Goal: Task Accomplishment & Management: Complete application form

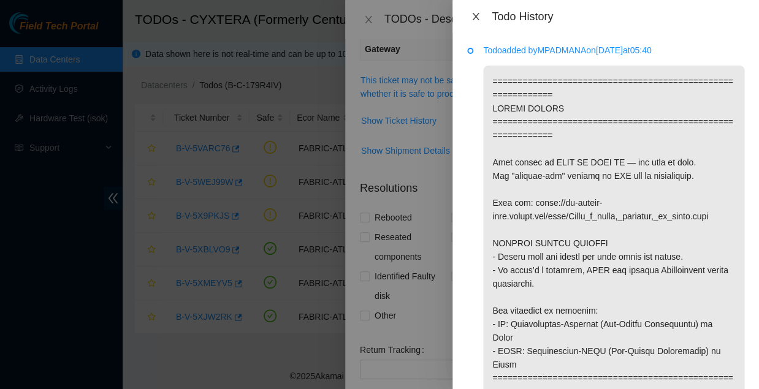
click at [475, 17] on icon "close" at bounding box center [476, 17] width 10 height 10
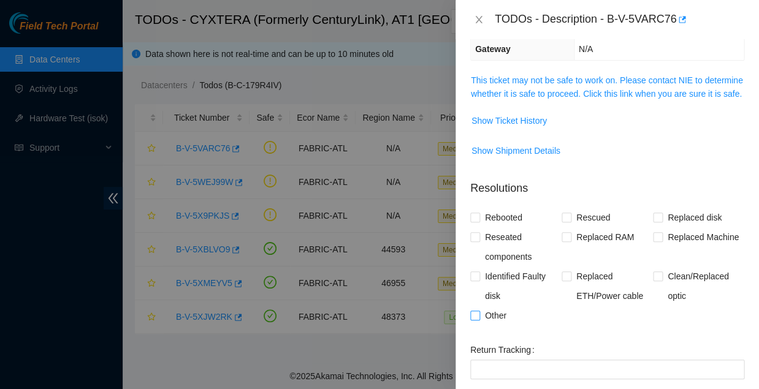
click at [476, 311] on input "Other" at bounding box center [474, 315] width 9 height 9
checkbox input "true"
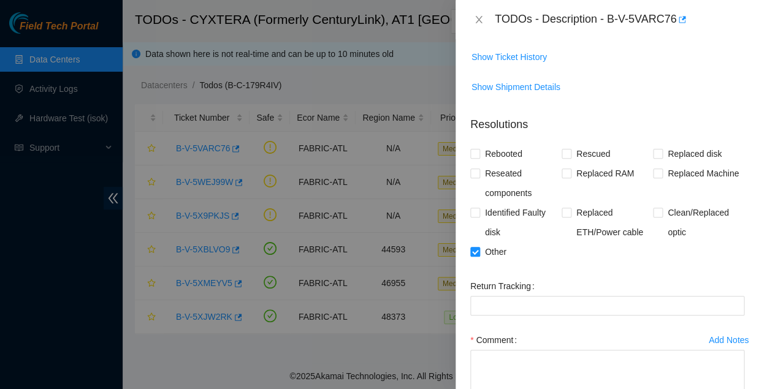
scroll to position [238, 0]
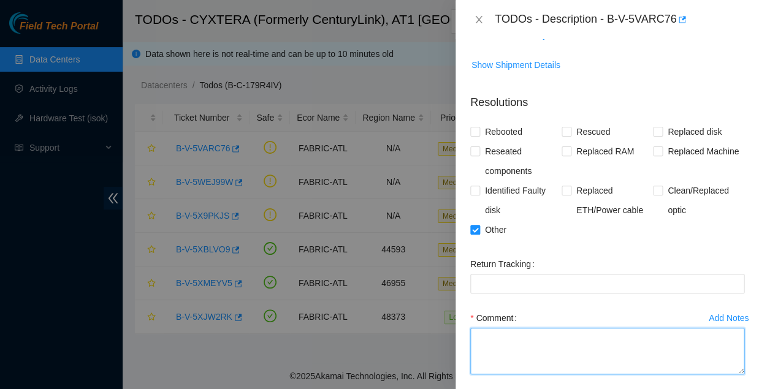
click at [531, 328] on textarea "Comment" at bounding box center [607, 351] width 274 height 47
type textarea "This port repaired during DP"
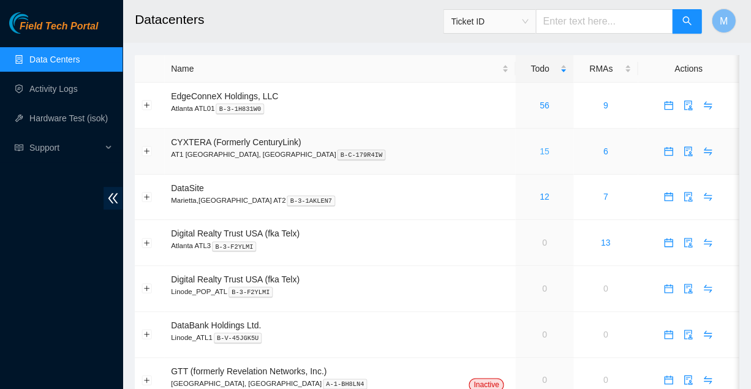
click at [540, 146] on link "15" at bounding box center [545, 151] width 10 height 10
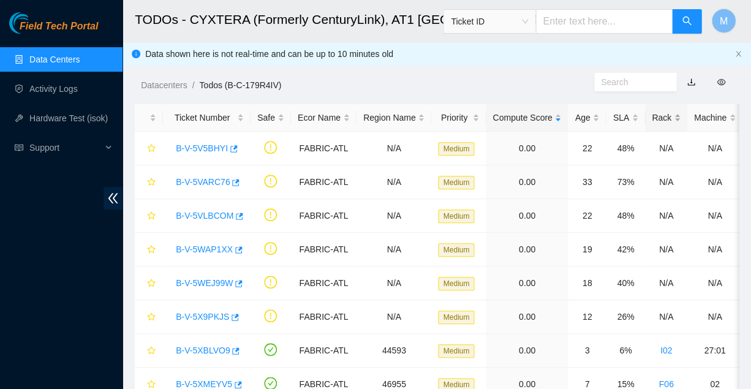
click at [652, 113] on div "Rack" at bounding box center [666, 117] width 29 height 13
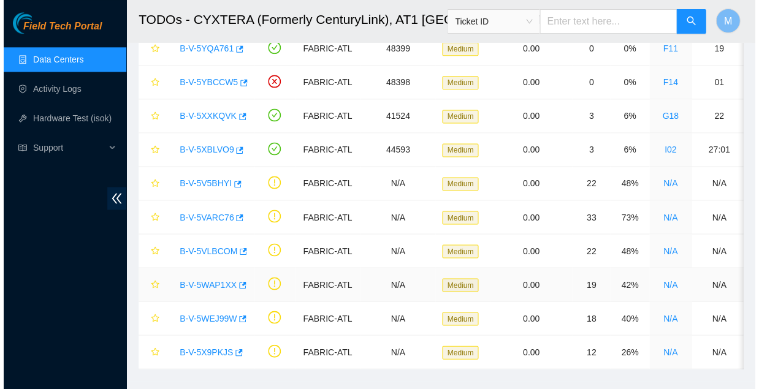
scroll to position [265, 0]
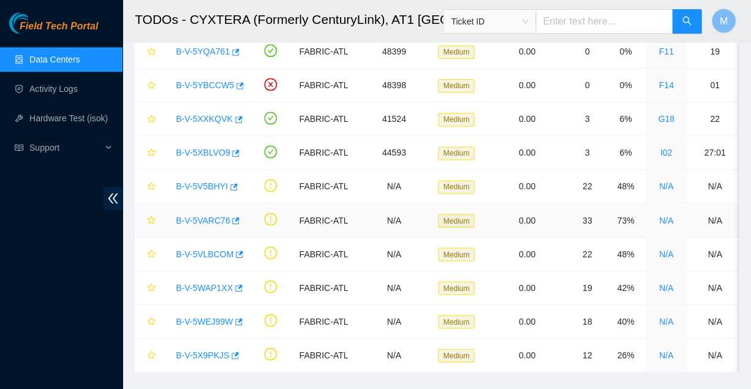
click at [195, 215] on link "B-V-5VARC76" at bounding box center [203, 220] width 54 height 10
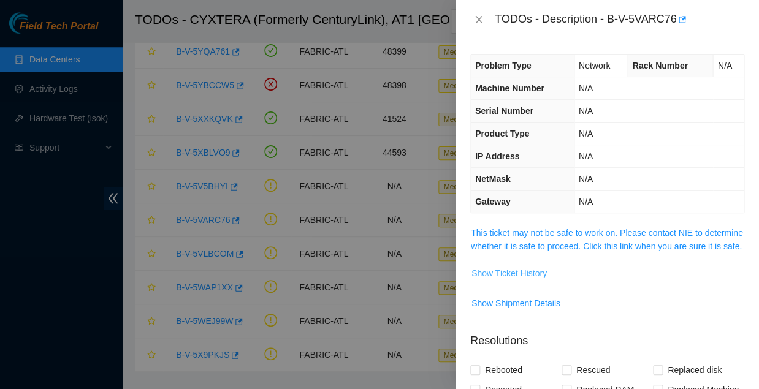
click at [507, 267] on span "Show Ticket History" at bounding box center [508, 273] width 75 height 13
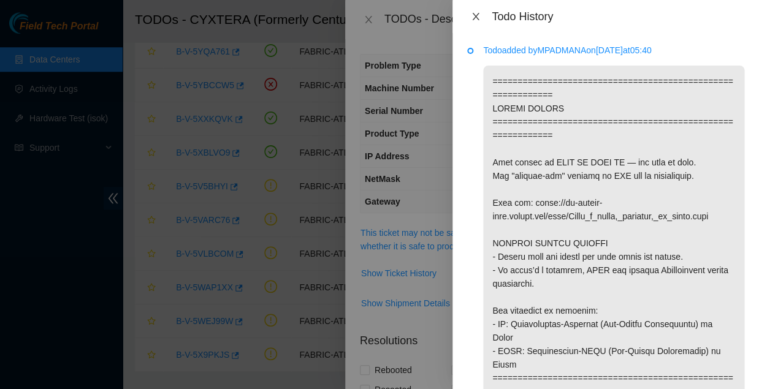
click at [474, 15] on icon "close" at bounding box center [475, 16] width 7 height 7
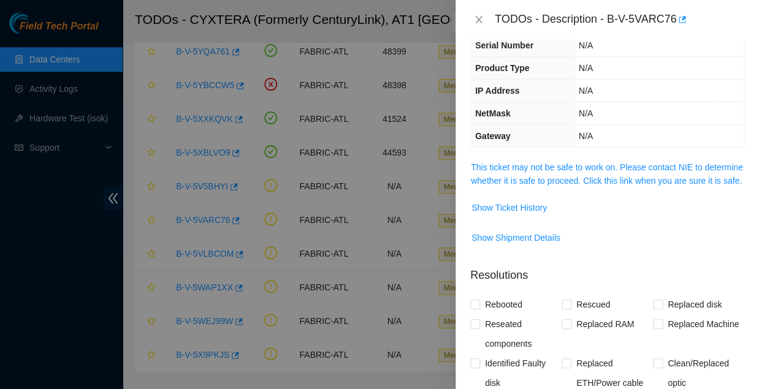
scroll to position [71, 0]
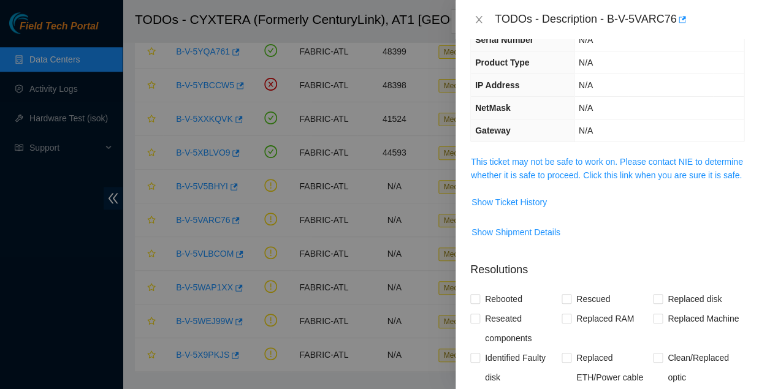
click at [471, 388] on input "Other" at bounding box center [474, 396] width 9 height 9
checkbox input "true"
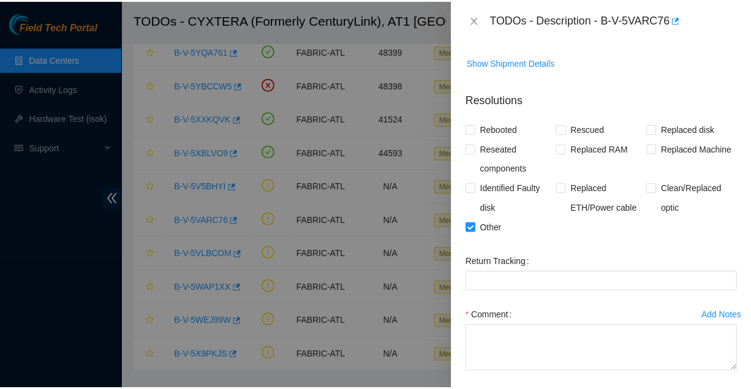
scroll to position [241, 0]
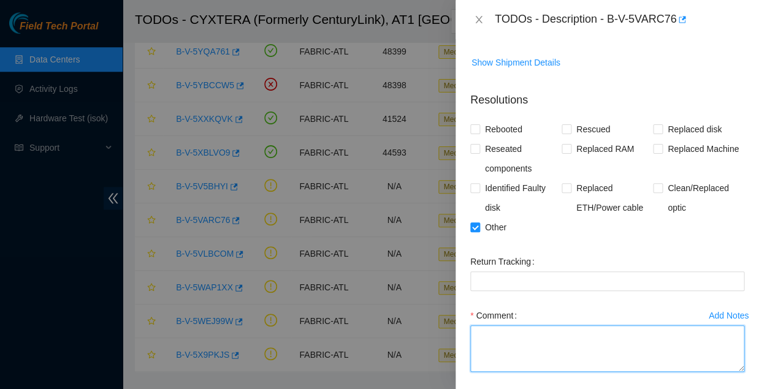
click at [486, 325] on textarea "Comment" at bounding box center [607, 348] width 274 height 47
type textarea "This port was repaired during DP"
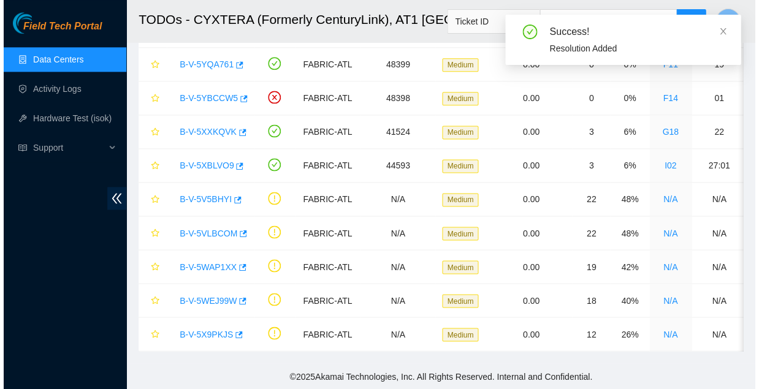
scroll to position [252, 0]
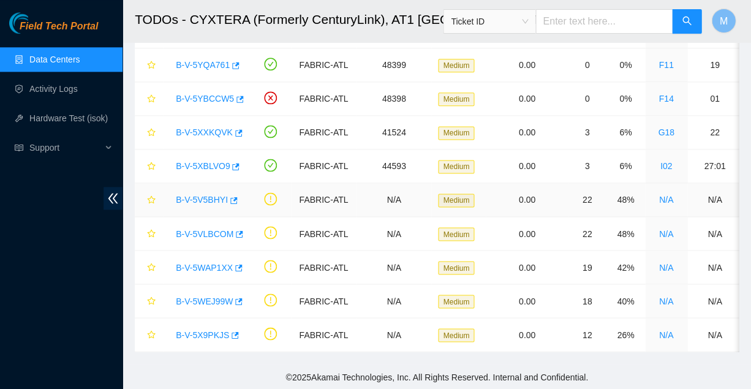
click at [204, 195] on link "B-V-5V5BHYI" at bounding box center [202, 200] width 52 height 10
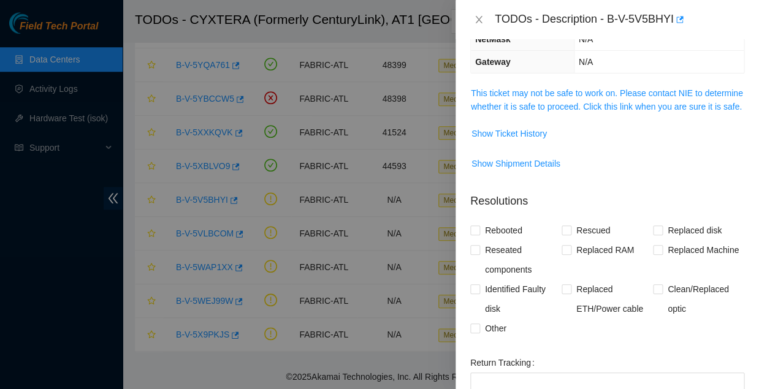
scroll to position [131, 0]
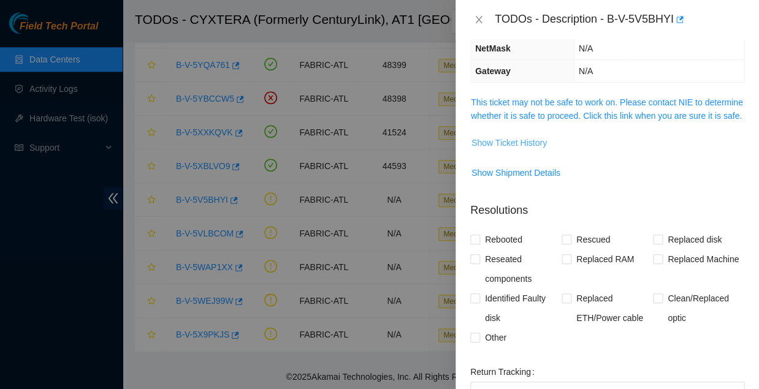
click at [502, 136] on span "Show Ticket History" at bounding box center [508, 142] width 75 height 13
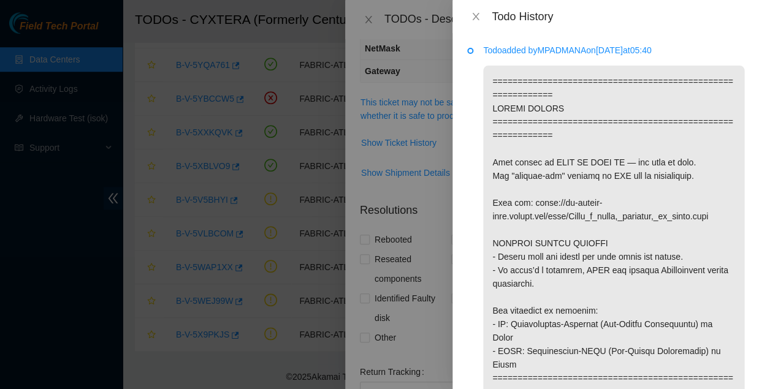
scroll to position [0, 0]
click at [475, 15] on icon "close" at bounding box center [476, 17] width 10 height 10
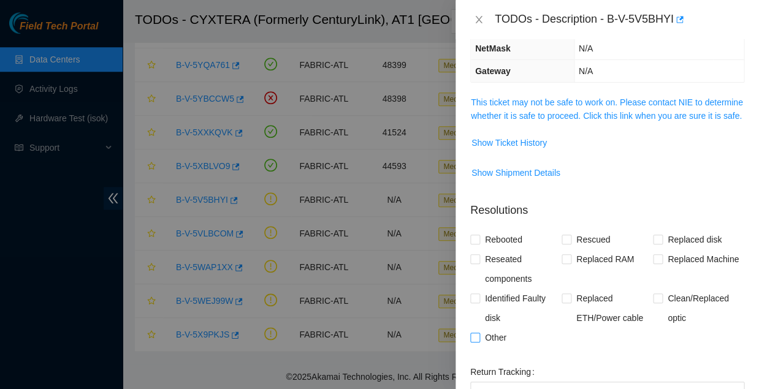
click at [474, 333] on input "Other" at bounding box center [474, 337] width 9 height 9
checkbox input "true"
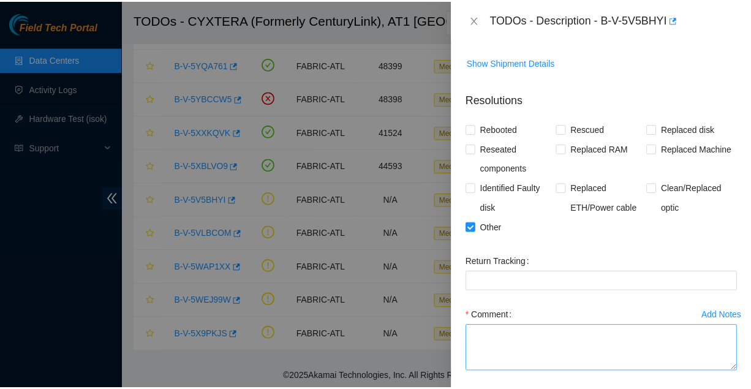
scroll to position [241, 0]
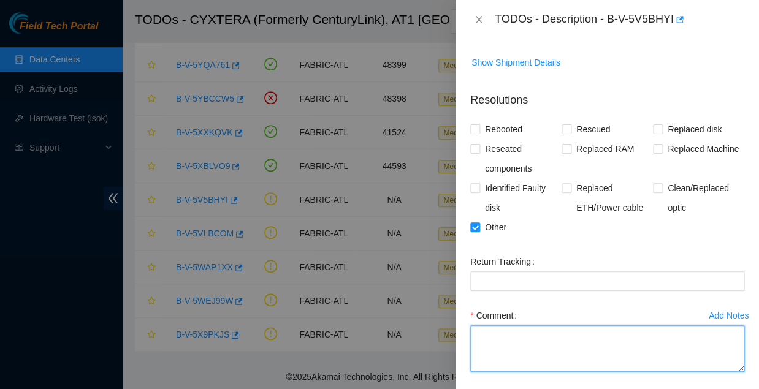
click at [490, 325] on textarea "Comment" at bounding box center [607, 348] width 274 height 47
type textarea "p"
type textarea "Port issue repaired during with DP"
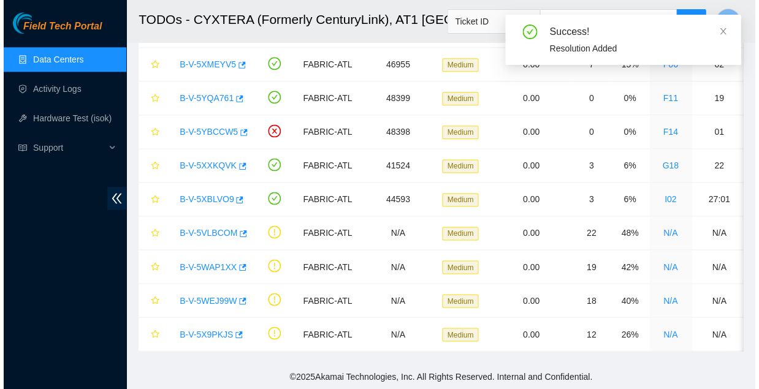
scroll to position [218, 0]
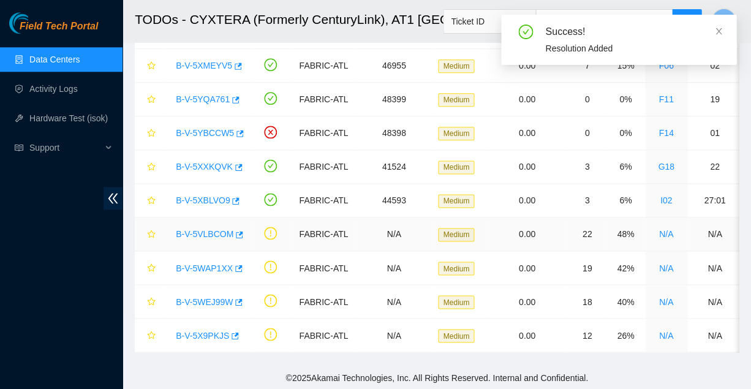
click at [201, 229] on link "B-V-5VLBCOM" at bounding box center [205, 234] width 58 height 10
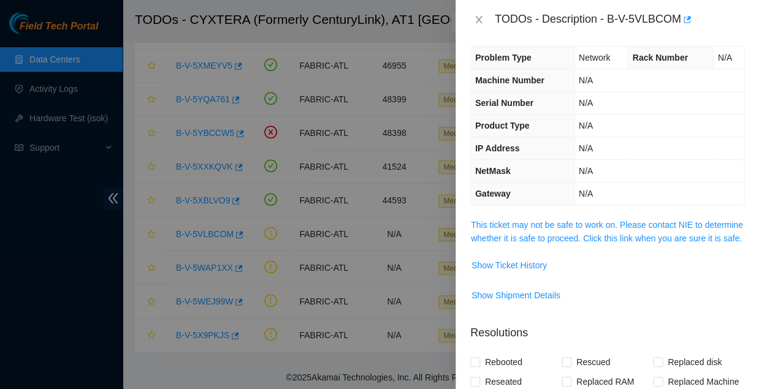
scroll to position [0, 0]
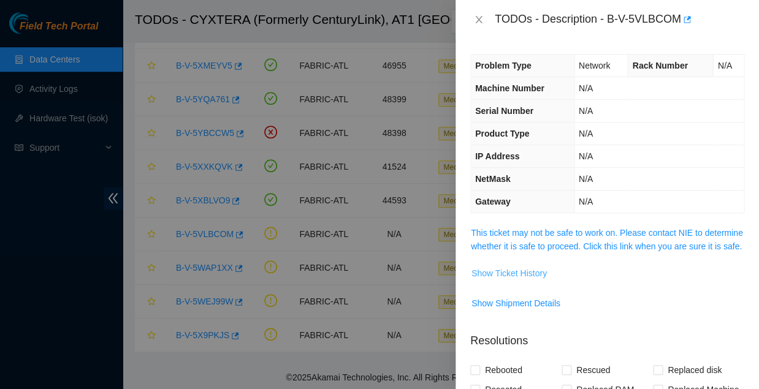
click at [504, 267] on span "Show Ticket History" at bounding box center [508, 273] width 75 height 13
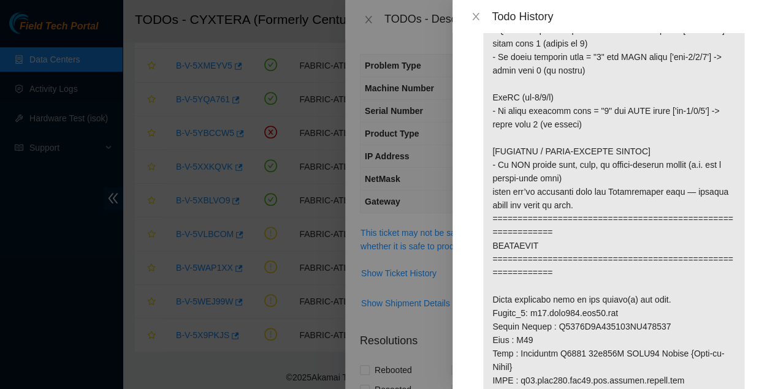
scroll to position [590, 0]
click at [477, 16] on icon "close" at bounding box center [476, 17] width 10 height 10
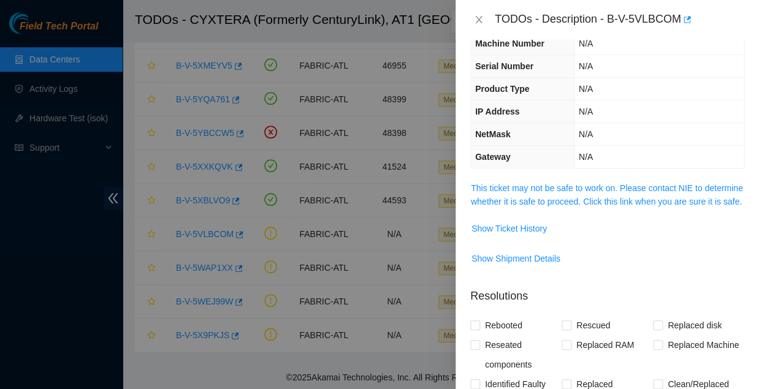
scroll to position [49, 0]
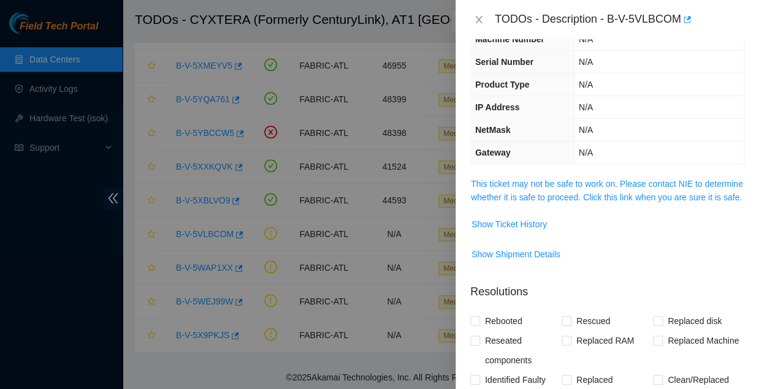
checkbox input "true"
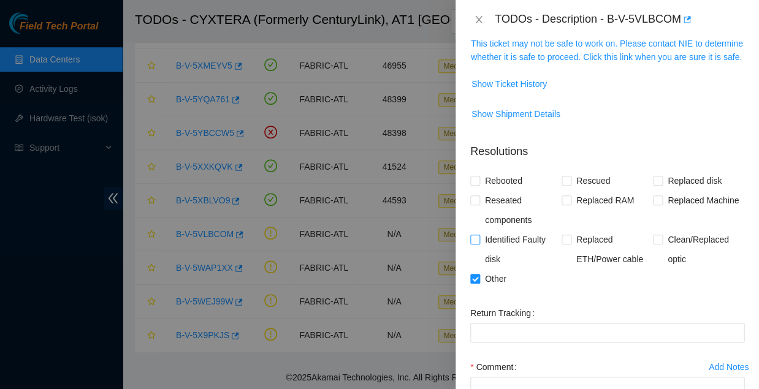
scroll to position [195, 0]
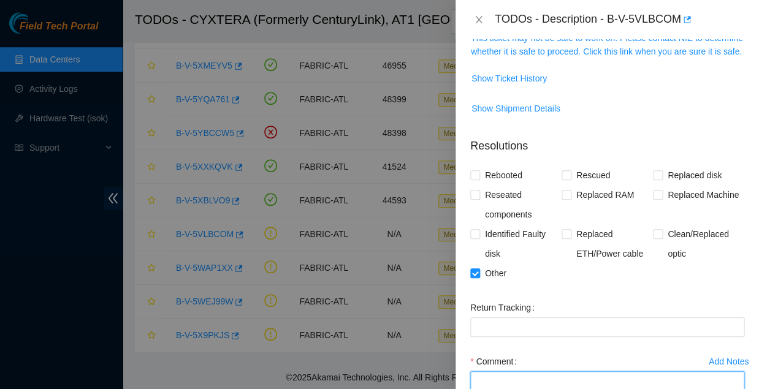
click at [496, 371] on textarea "Comment" at bounding box center [607, 394] width 274 height 47
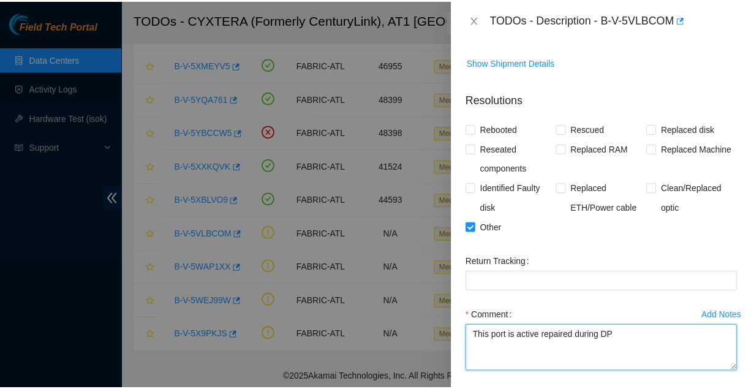
scroll to position [241, 0]
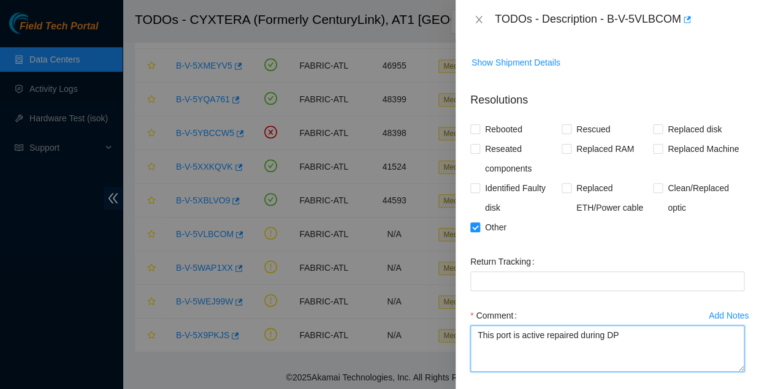
type textarea "This port is active repaired during DP"
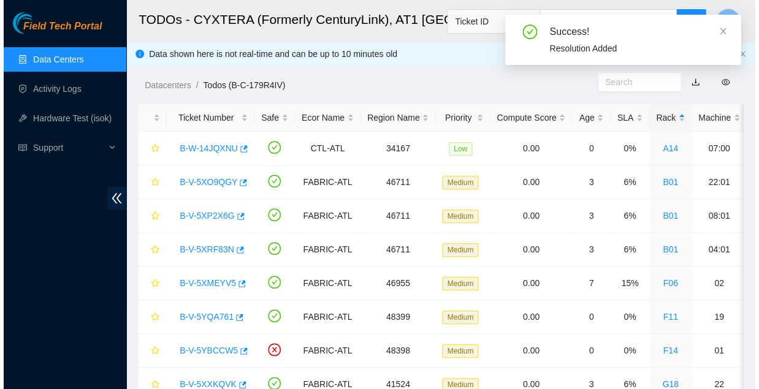
scroll to position [0, 0]
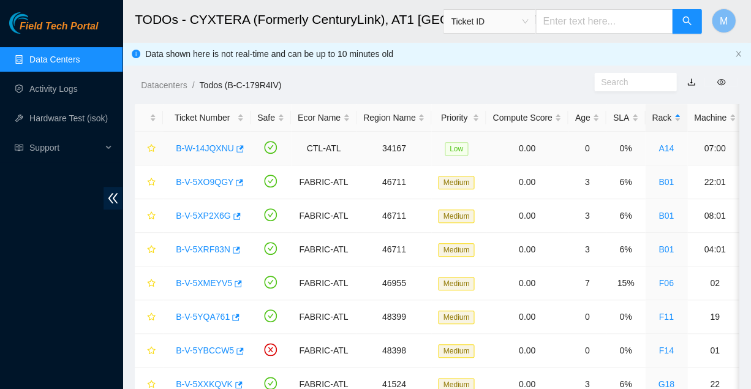
click at [196, 143] on link "B-W-14JQXNU" at bounding box center [205, 148] width 58 height 10
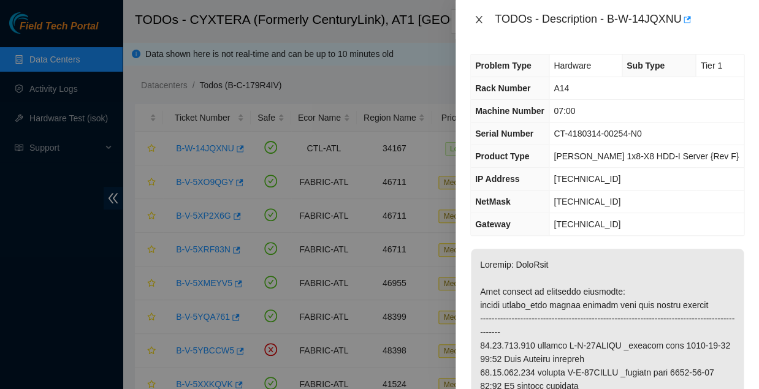
click at [478, 20] on icon "close" at bounding box center [478, 19] width 7 height 7
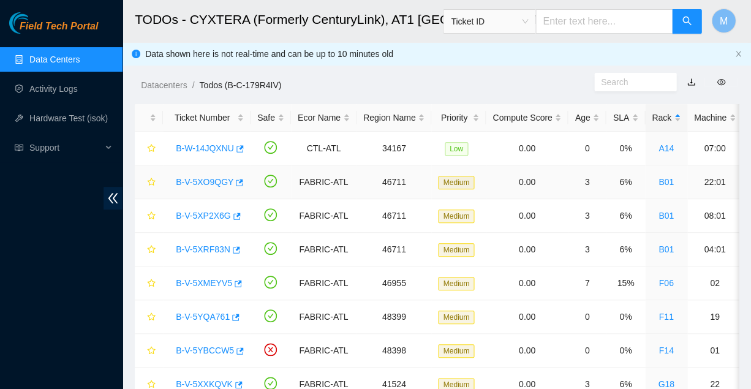
click at [197, 179] on link "B-V-5XO9QGY" at bounding box center [205, 182] width 58 height 10
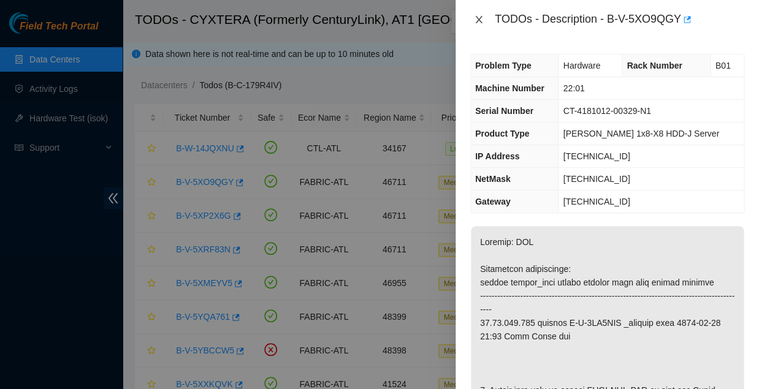
click at [477, 17] on icon "close" at bounding box center [479, 20] width 10 height 10
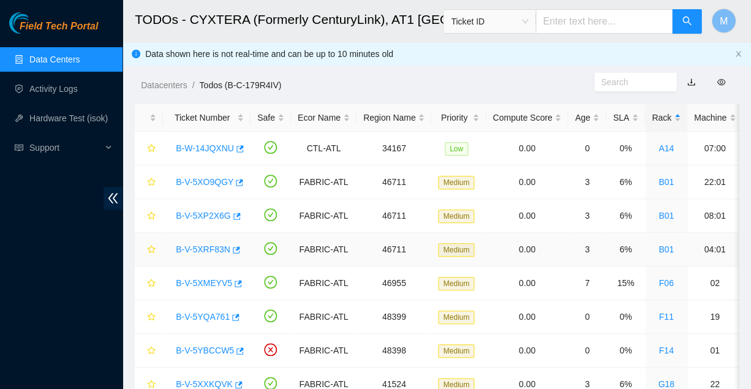
click at [200, 244] on link "B-V-5XRF83N" at bounding box center [203, 249] width 55 height 10
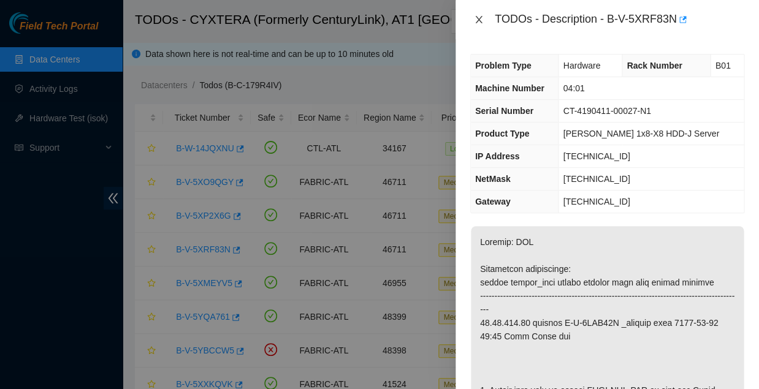
click at [482, 18] on button "Close" at bounding box center [478, 20] width 17 height 12
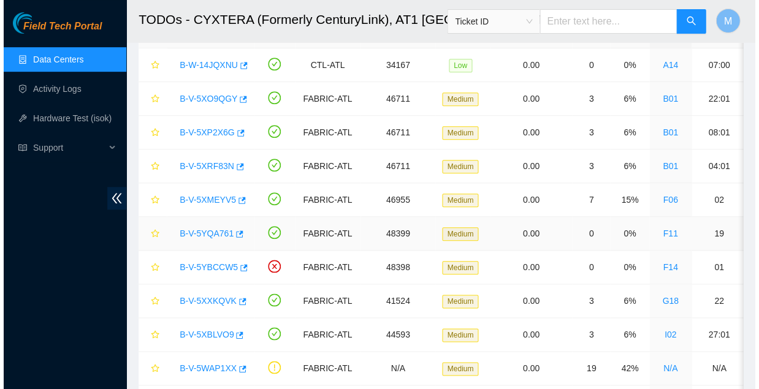
scroll to position [81, 0]
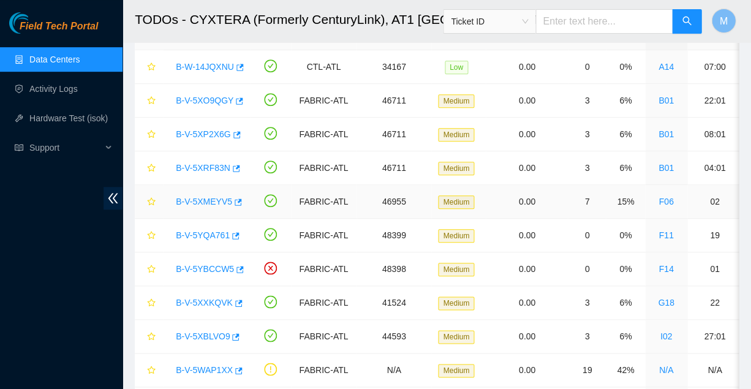
click at [202, 197] on link "B-V-5XMEYV5" at bounding box center [204, 202] width 56 height 10
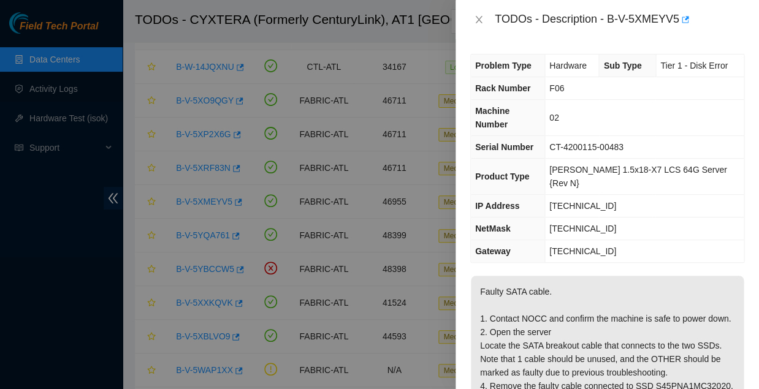
scroll to position [0, 0]
click at [477, 17] on icon "close" at bounding box center [479, 20] width 10 height 10
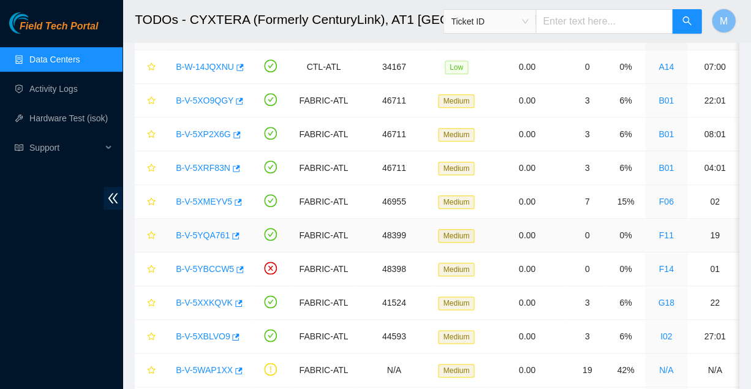
click at [196, 230] on link "B-V-5YQA761" at bounding box center [203, 235] width 54 height 10
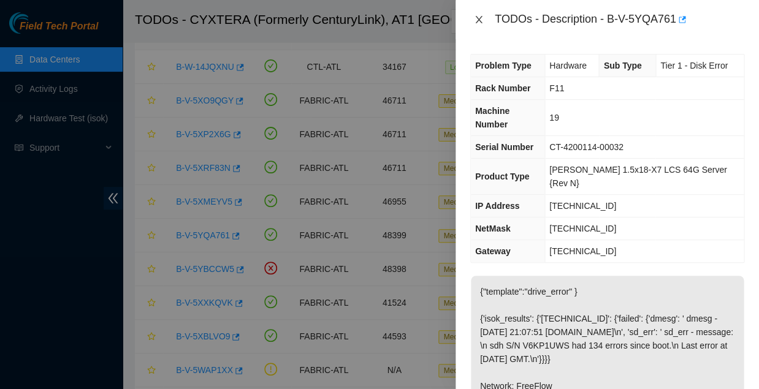
click at [477, 18] on icon "close" at bounding box center [478, 19] width 7 height 7
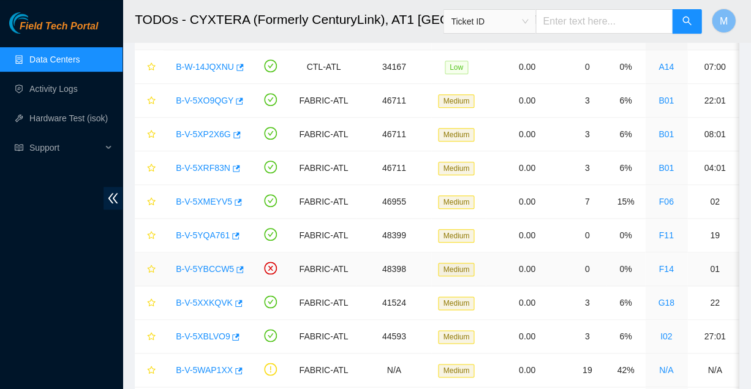
click at [204, 264] on link "B-V-5YBCCW5" at bounding box center [205, 269] width 58 height 10
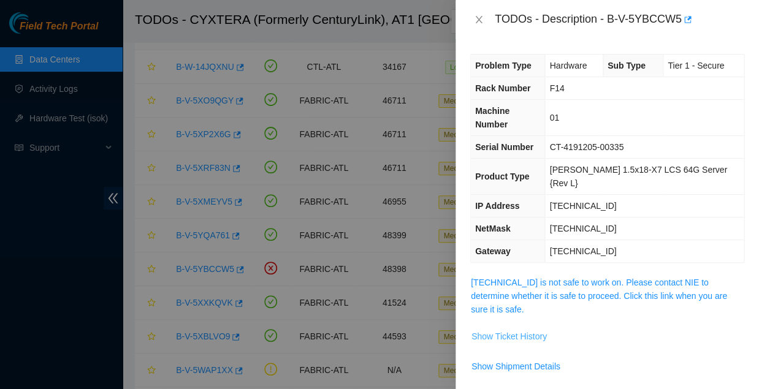
click at [505, 330] on span "Show Ticket History" at bounding box center [508, 336] width 75 height 13
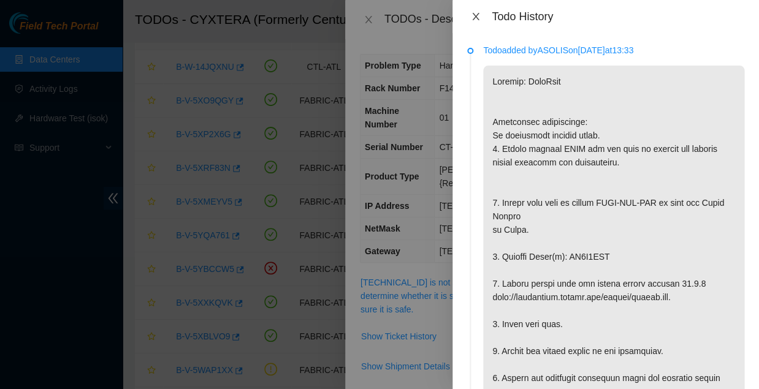
click at [474, 13] on icon "close" at bounding box center [476, 17] width 10 height 10
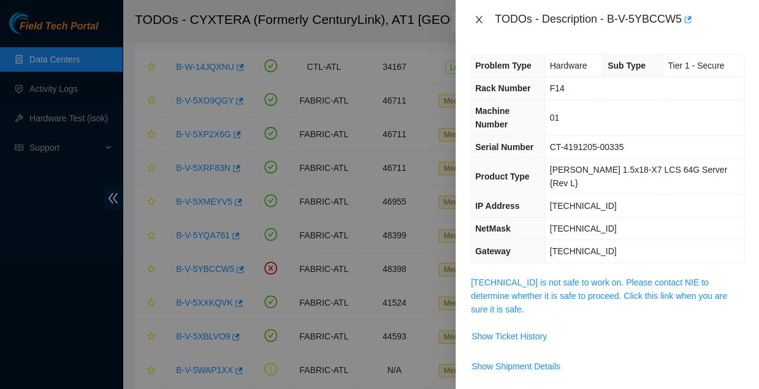
click at [475, 19] on icon "close" at bounding box center [479, 20] width 10 height 10
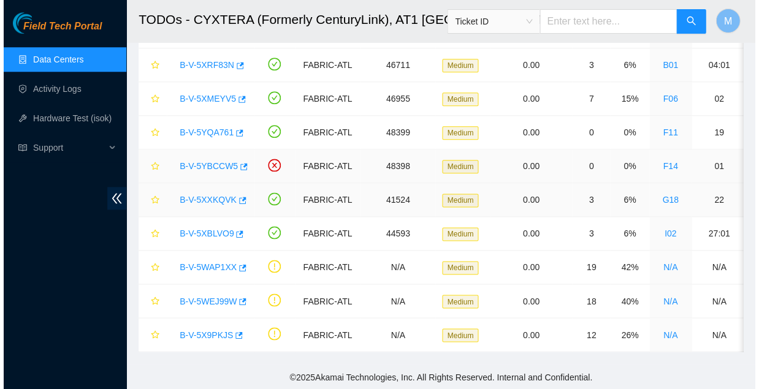
scroll to position [184, 0]
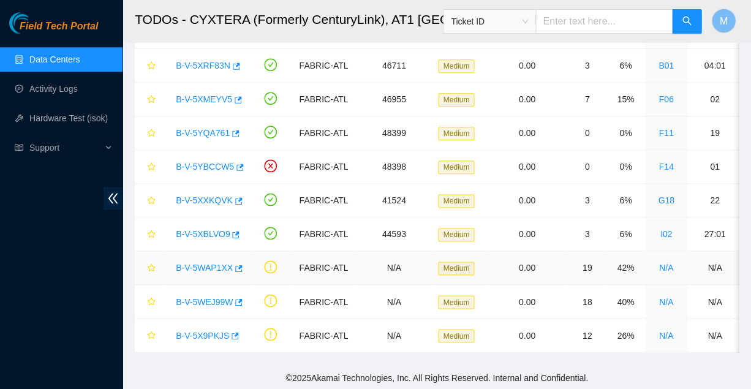
click at [203, 263] on link "B-V-5WAP1XX" at bounding box center [204, 268] width 57 height 10
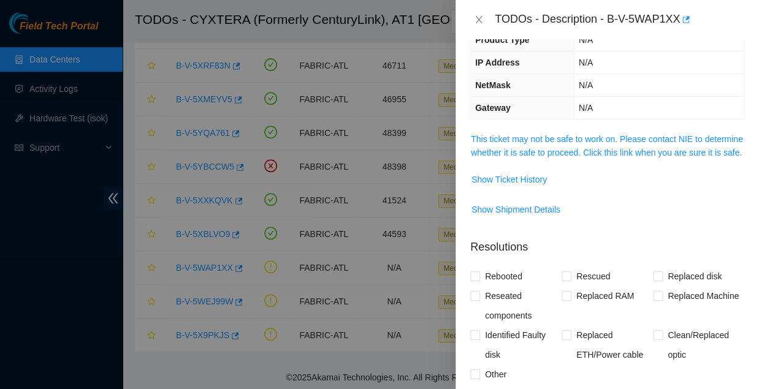
scroll to position [89, 0]
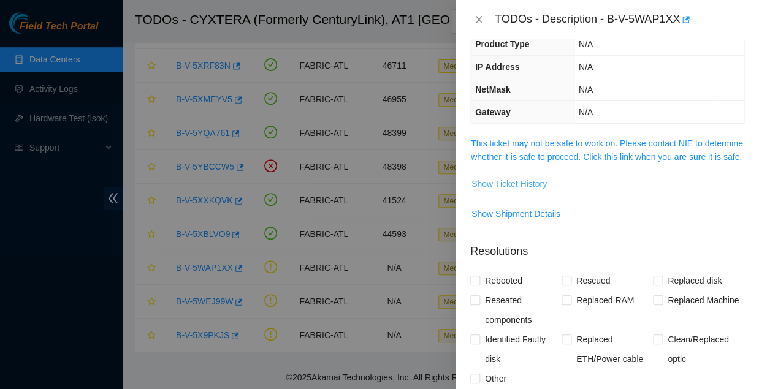
click at [505, 177] on span "Show Ticket History" at bounding box center [508, 183] width 75 height 13
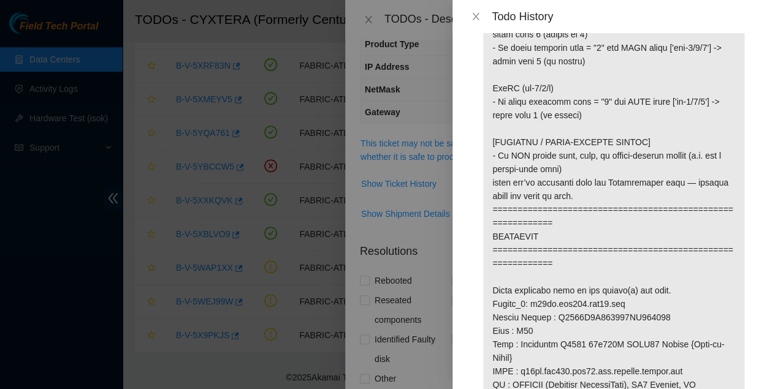
scroll to position [604, 0]
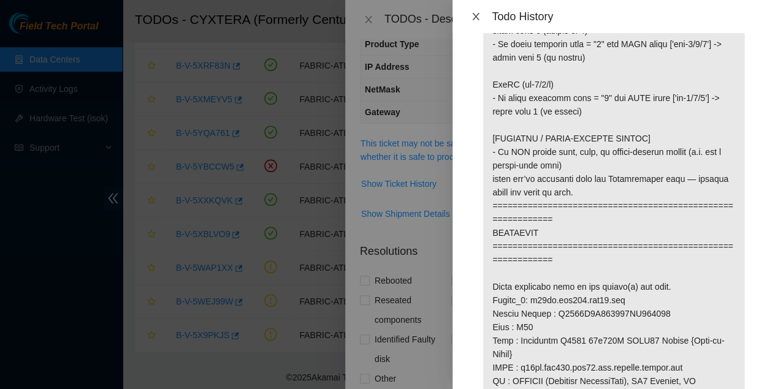
click at [474, 15] on icon "close" at bounding box center [475, 16] width 7 height 7
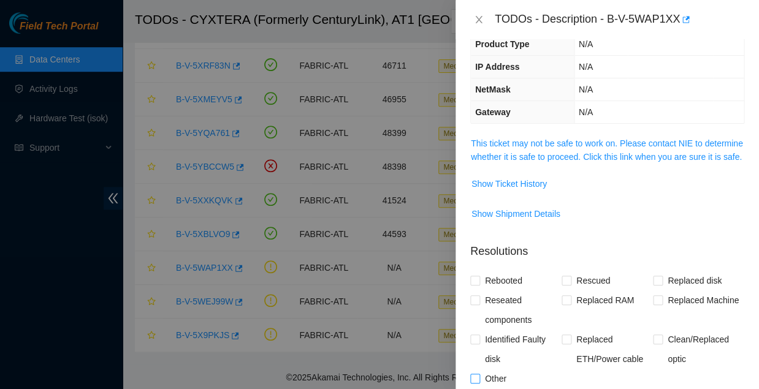
click at [474, 374] on input "Other" at bounding box center [474, 378] width 9 height 9
checkbox input "true"
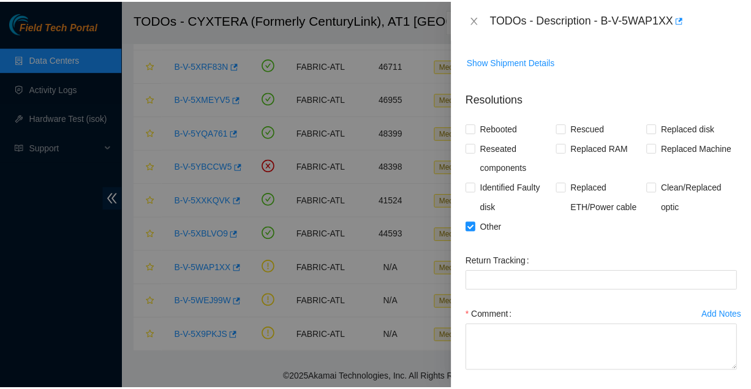
scroll to position [241, 0]
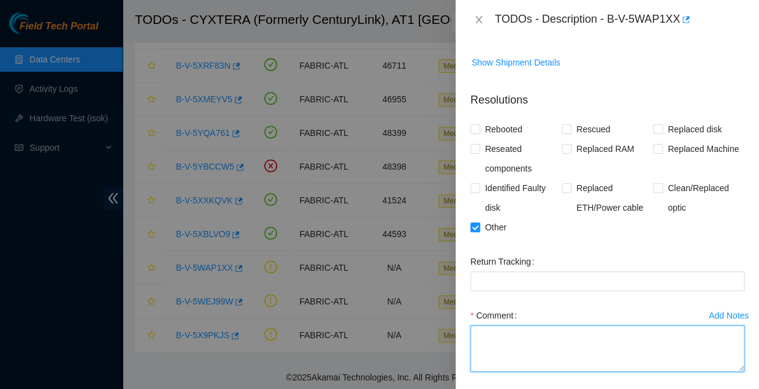
click at [527, 325] on textarea "Comment" at bounding box center [607, 348] width 274 height 47
type textarea "These ports are active issue rectified during deployment"
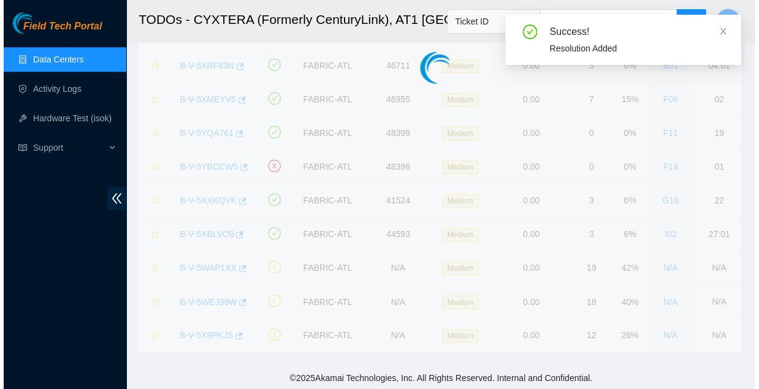
scroll to position [151, 0]
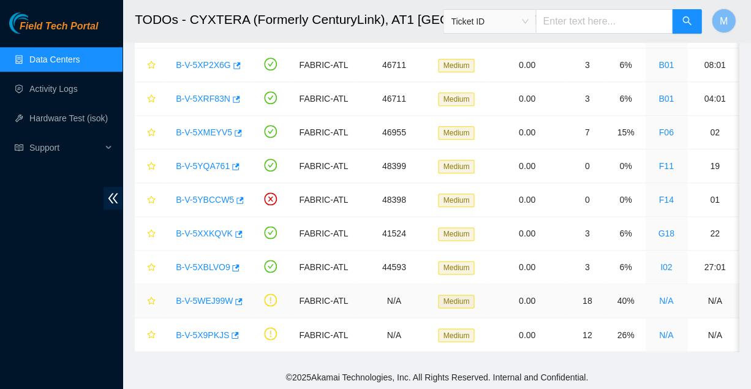
click at [203, 296] on link "B-V-5WEJ99W" at bounding box center [204, 301] width 57 height 10
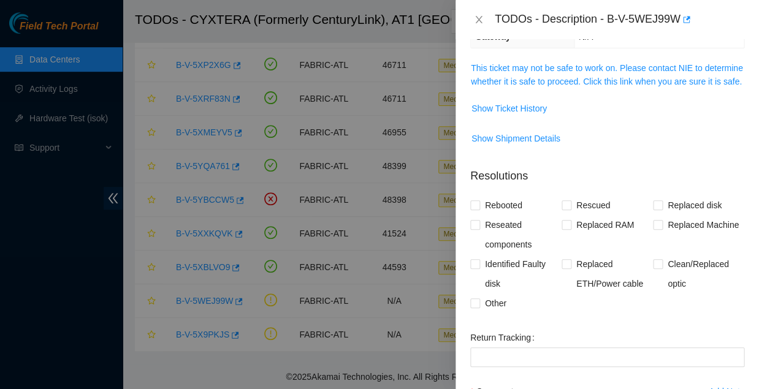
scroll to position [164, 0]
click at [498, 103] on span "Show Ticket History" at bounding box center [508, 109] width 75 height 13
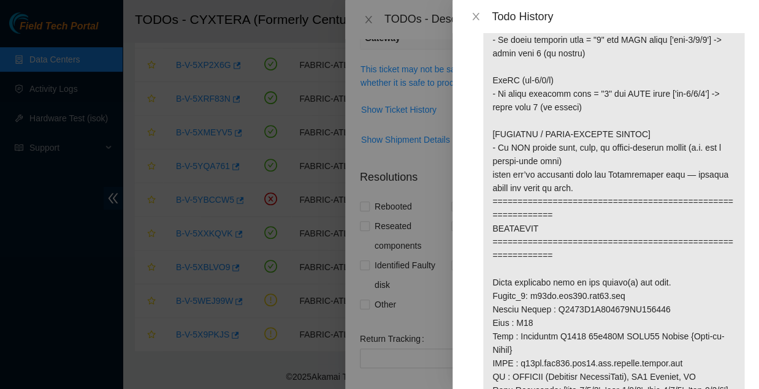
scroll to position [609, 0]
click at [649, 211] on p at bounding box center [613, 315] width 261 height 1717
